Goal: Transaction & Acquisition: Purchase product/service

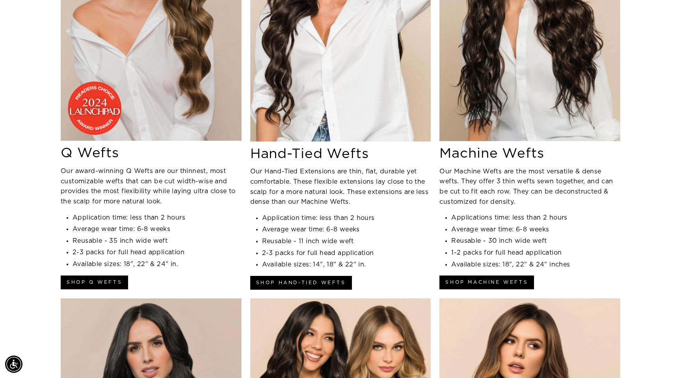
scroll to position [1267, 0]
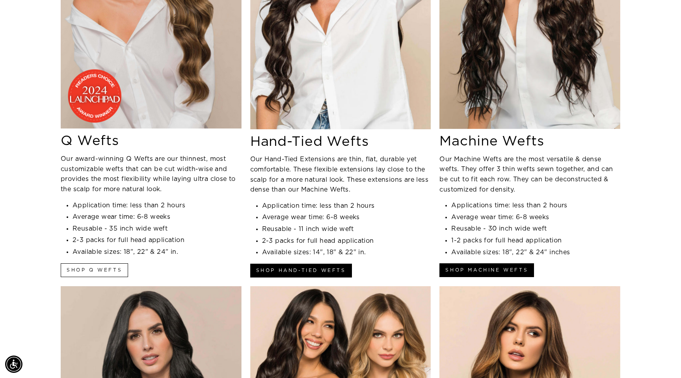
click at [104, 274] on link "Shop Q Wefts" at bounding box center [94, 270] width 67 height 14
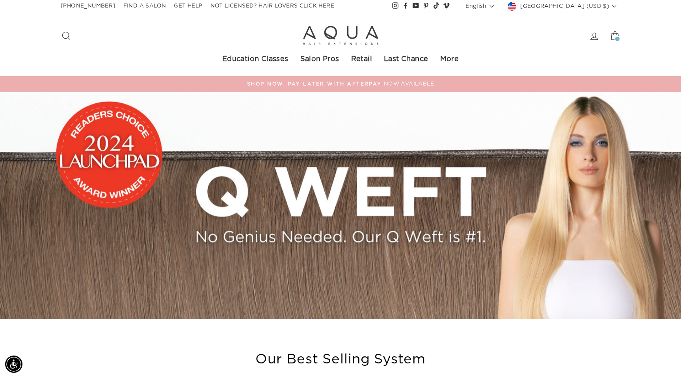
click at [328, 232] on img at bounding box center [340, 205] width 681 height 227
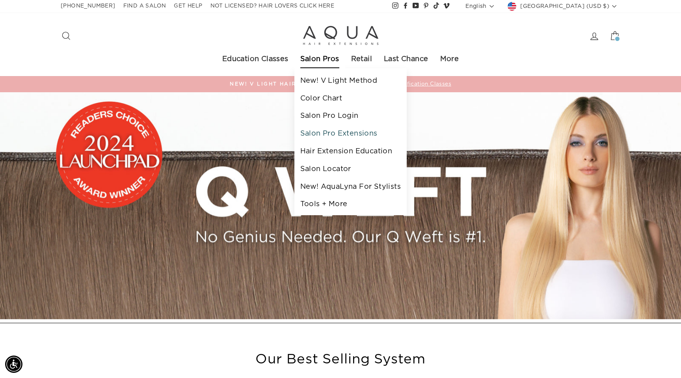
click at [338, 137] on link "Salon Pro Extensions" at bounding box center [351, 134] width 112 height 18
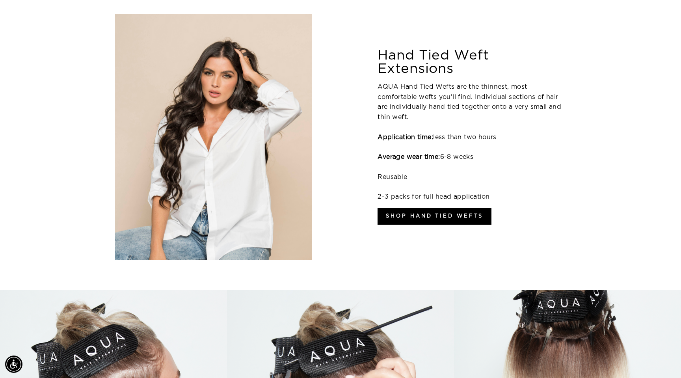
scroll to position [498, 0]
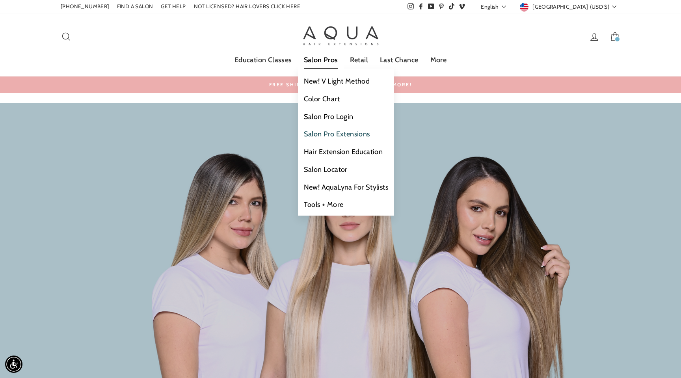
click at [335, 134] on link "Salon Pro Extensions" at bounding box center [346, 134] width 96 height 18
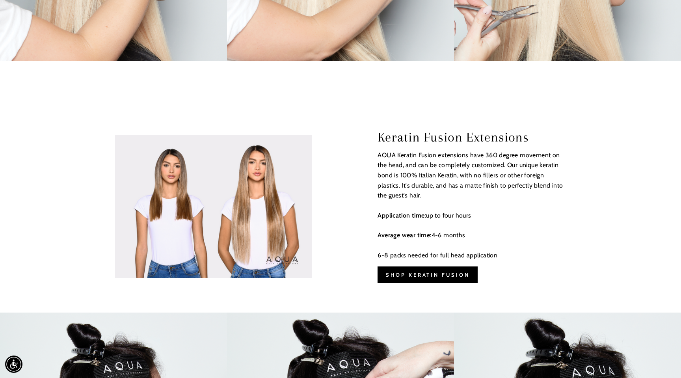
scroll to position [2310, 0]
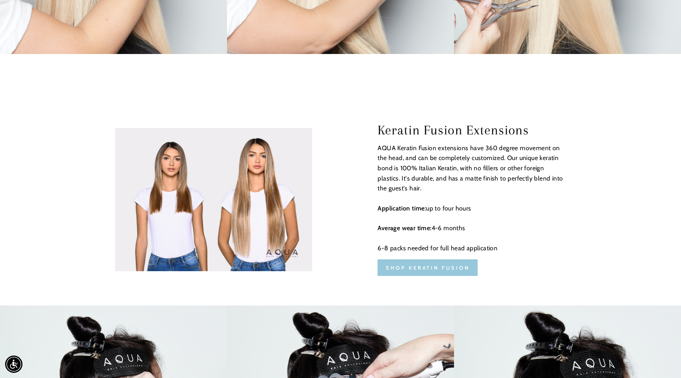
click at [419, 267] on link "Shop Keratin Fusion" at bounding box center [428, 267] width 100 height 17
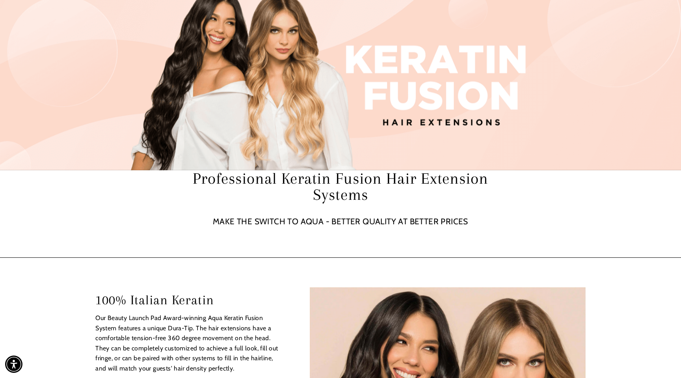
scroll to position [95, 0]
